Goal: Navigation & Orientation: Find specific page/section

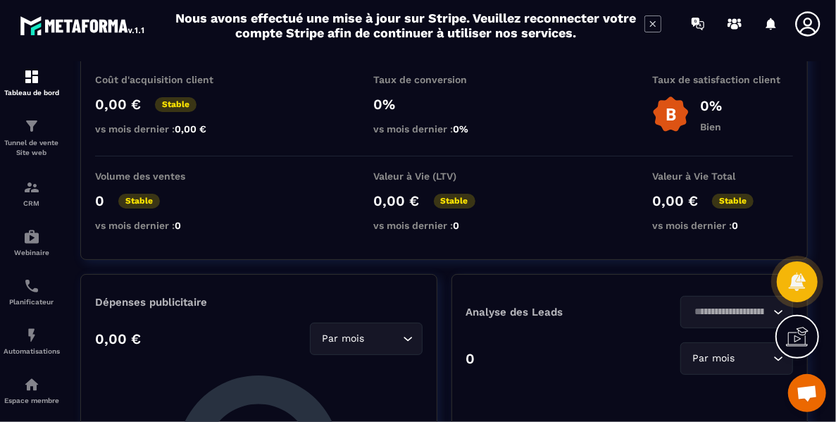
scroll to position [96, 0]
click at [804, 21] on icon at bounding box center [807, 23] width 25 height 25
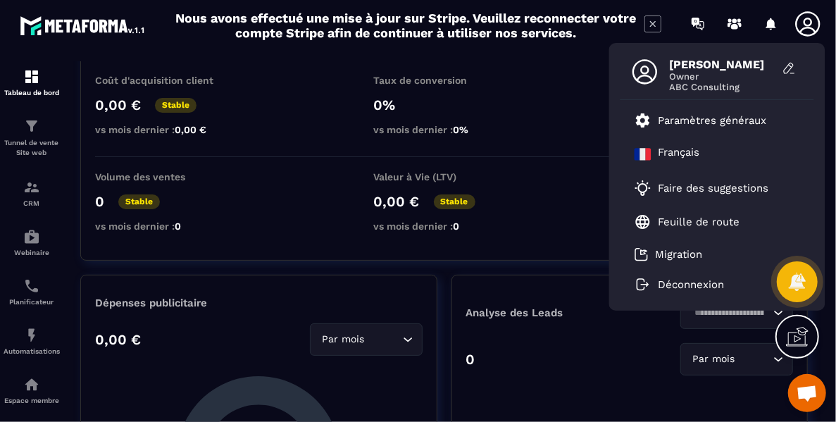
click at [687, 68] on span "[PERSON_NAME]" at bounding box center [723, 64] width 106 height 13
click at [648, 75] on icon at bounding box center [644, 71] width 25 height 25
click at [786, 70] on icon at bounding box center [789, 68] width 14 height 14
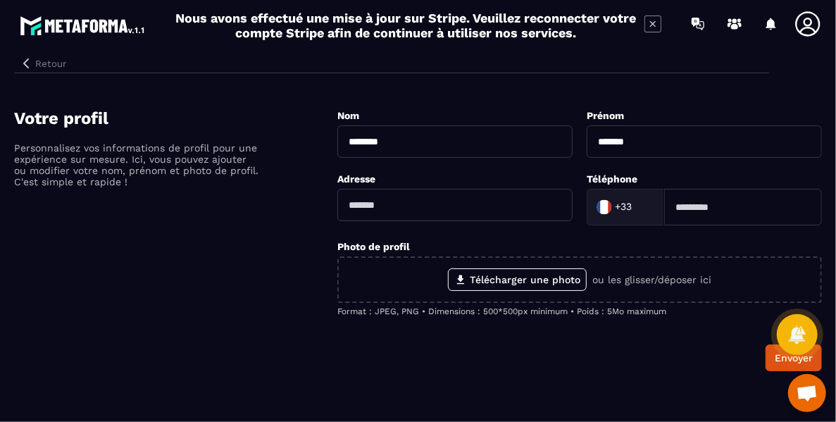
click at [29, 62] on icon "button" at bounding box center [26, 63] width 13 height 13
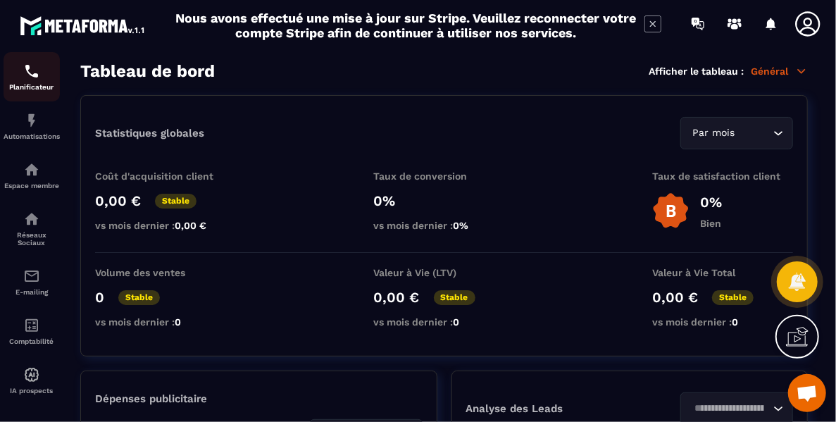
scroll to position [228, 0]
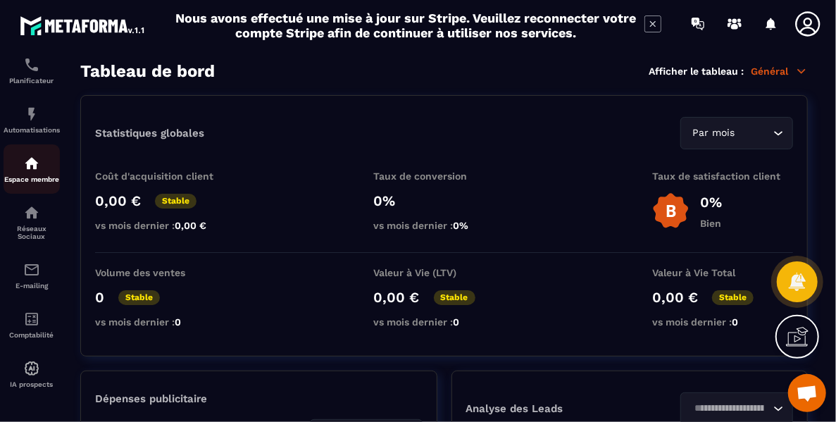
click at [38, 167] on img at bounding box center [31, 163] width 17 height 17
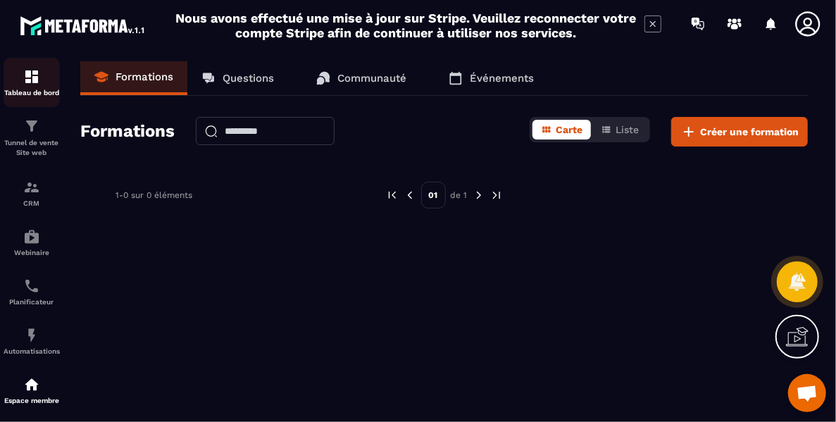
click at [41, 82] on div "Tableau de bord" at bounding box center [32, 82] width 56 height 28
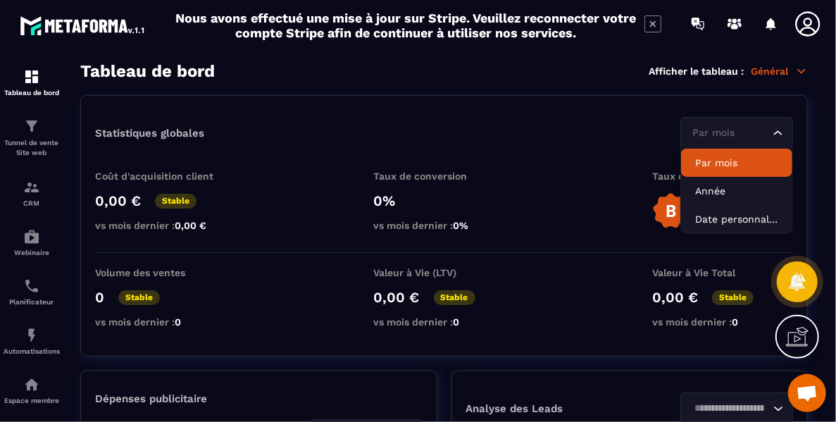
click at [778, 134] on icon "Search for option" at bounding box center [778, 133] width 14 height 14
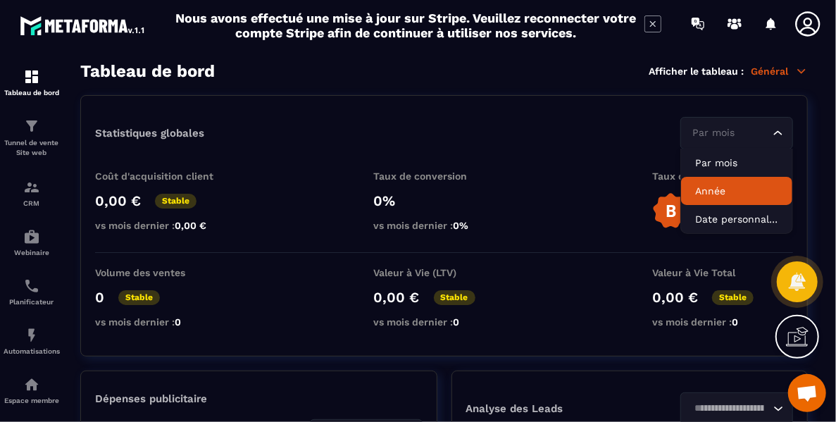
click at [734, 184] on p "Année" at bounding box center [736, 191] width 83 height 14
click at [775, 129] on icon "Search for option" at bounding box center [778, 133] width 14 height 14
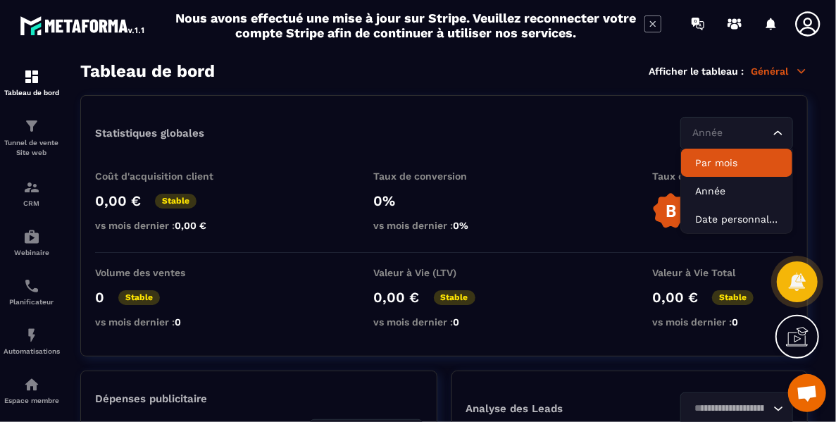
click at [765, 161] on p "Par mois" at bounding box center [736, 163] width 83 height 14
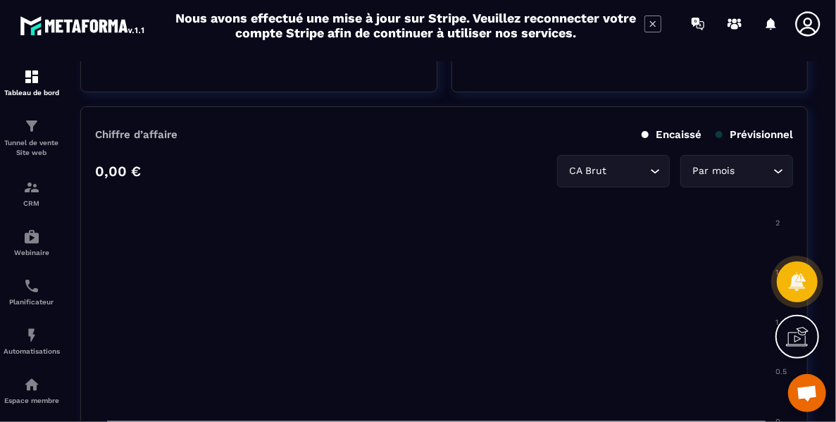
scroll to position [608, 0]
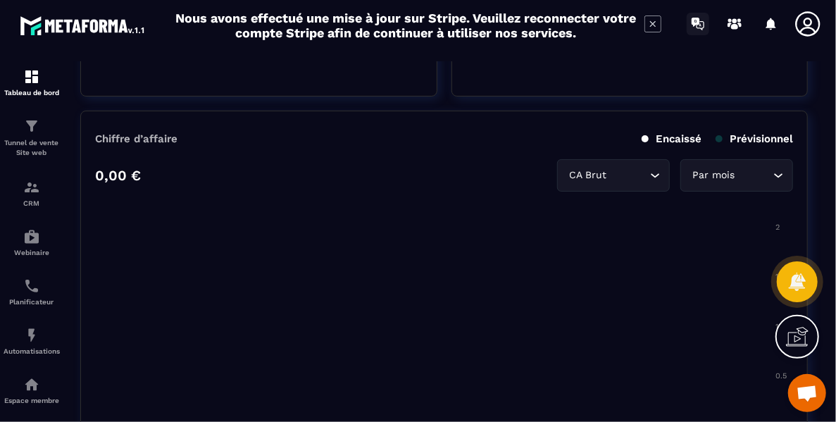
click at [695, 23] on icon at bounding box center [696, 22] width 8 height 9
